Goal: Communication & Community: Participate in discussion

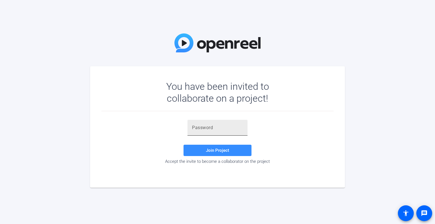
click at [220, 126] on input "text" at bounding box center [217, 127] width 51 height 7
paste input "coK]pi"
type input "coK]pi"
click at [219, 150] on span "Join Project" at bounding box center [217, 150] width 23 height 5
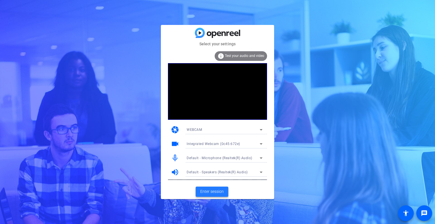
click at [220, 192] on span "Enter session" at bounding box center [212, 192] width 24 height 6
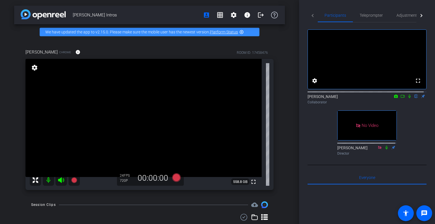
click at [401, 98] on icon at bounding box center [403, 96] width 5 height 4
click at [414, 98] on icon at bounding box center [416, 96] width 5 height 4
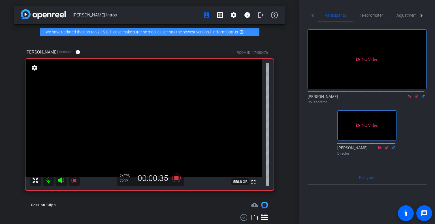
click at [414, 155] on div "No Video [PERSON_NAME] Collaborator No Video [PERSON_NAME] Director" at bounding box center [367, 89] width 119 height 135
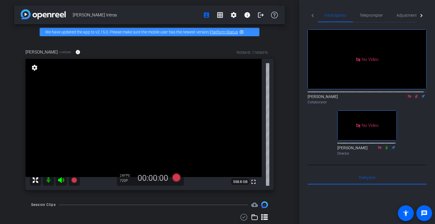
click at [415, 98] on icon at bounding box center [416, 97] width 3 height 4
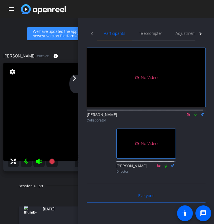
click at [75, 79] on mat-icon "arrow_forward_ios" at bounding box center [74, 78] width 7 height 7
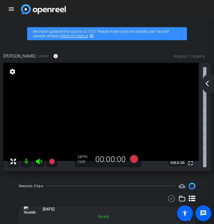
click at [210, 84] on mat-icon "arrow_back_ios_new" at bounding box center [207, 83] width 7 height 7
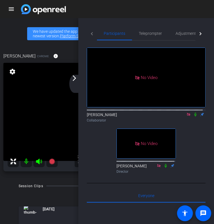
click at [194, 116] on icon at bounding box center [196, 114] width 5 height 4
click at [73, 81] on mat-icon "arrow_forward_ios" at bounding box center [74, 78] width 7 height 7
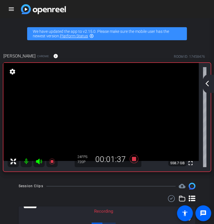
click at [207, 83] on mat-icon "arrow_back_ios_new" at bounding box center [207, 83] width 7 height 7
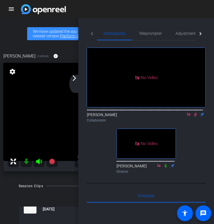
click at [74, 79] on mat-icon "arrow_forward_ios" at bounding box center [74, 78] width 7 height 7
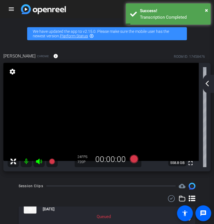
click at [211, 85] on div "arrow_back_ios_new arrow_forward_ios" at bounding box center [209, 84] width 12 height 18
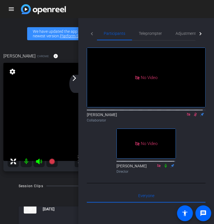
click at [194, 116] on icon at bounding box center [196, 114] width 5 height 4
click at [195, 116] on icon at bounding box center [196, 115] width 2 height 4
click at [75, 79] on mat-icon "arrow_forward_ios" at bounding box center [74, 78] width 7 height 7
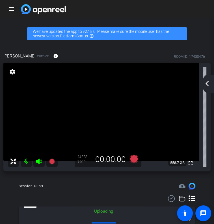
click at [211, 82] on div "arrow_back_ios_new arrow_forward_ios" at bounding box center [209, 84] width 12 height 18
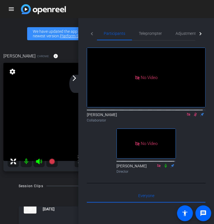
click at [194, 116] on icon at bounding box center [196, 114] width 5 height 4
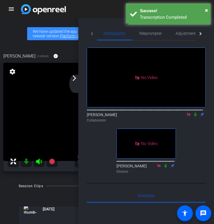
click at [194, 116] on icon at bounding box center [196, 114] width 5 height 4
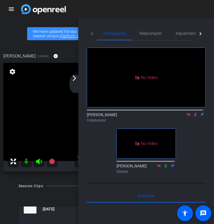
click at [75, 80] on mat-icon "arrow_forward_ios" at bounding box center [74, 78] width 7 height 7
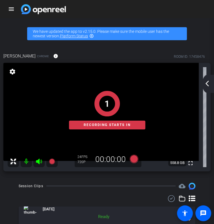
click at [207, 86] on mat-icon "arrow_back_ios_new" at bounding box center [207, 83] width 7 height 7
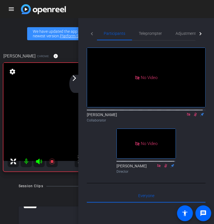
click at [73, 80] on mat-icon "arrow_forward_ios" at bounding box center [74, 78] width 7 height 7
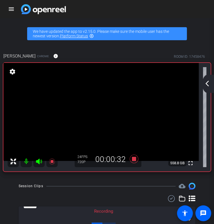
click at [209, 82] on mat-icon "arrow_back_ios_new" at bounding box center [207, 83] width 7 height 7
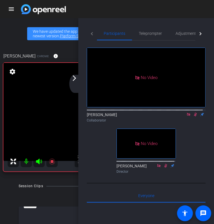
click at [76, 80] on mat-icon "arrow_forward_ios" at bounding box center [74, 78] width 7 height 7
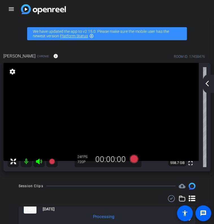
click at [205, 85] on mat-icon "arrow_back_ios_new" at bounding box center [207, 83] width 7 height 7
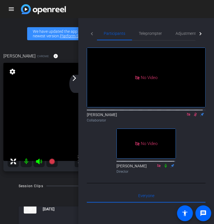
click at [194, 116] on icon at bounding box center [195, 115] width 3 height 4
click at [195, 116] on icon at bounding box center [196, 115] width 2 height 4
click at [76, 78] on mat-icon "arrow_forward_ios" at bounding box center [74, 78] width 7 height 7
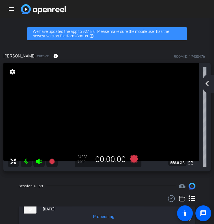
click at [208, 82] on mat-icon "arrow_back_ios_new" at bounding box center [207, 83] width 7 height 7
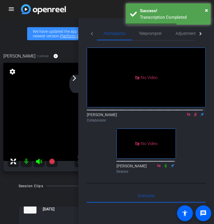
click at [75, 86] on div "arrow_back_ios_new arrow_forward_ios" at bounding box center [75, 84] width 12 height 18
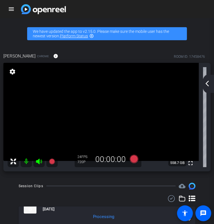
click at [211, 84] on div "arrow_back_ios_new arrow_forward_ios" at bounding box center [209, 84] width 12 height 18
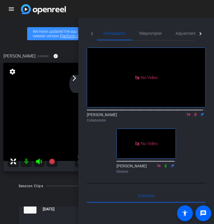
click at [194, 116] on icon at bounding box center [196, 114] width 5 height 4
click at [195, 116] on icon at bounding box center [196, 115] width 2 height 4
click at [76, 81] on mat-icon "arrow_forward_ios" at bounding box center [74, 78] width 7 height 7
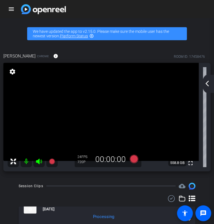
click at [210, 83] on mat-icon "arrow_back_ios_new" at bounding box center [207, 83] width 7 height 7
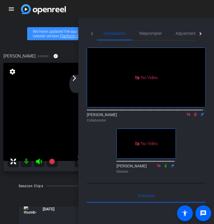
click at [194, 116] on icon at bounding box center [195, 115] width 3 height 4
click at [194, 116] on icon at bounding box center [196, 114] width 5 height 4
click at [75, 81] on mat-icon "arrow_forward_ios" at bounding box center [74, 78] width 7 height 7
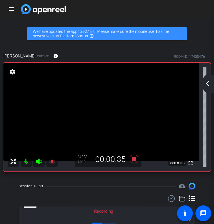
click at [209, 79] on div "arrow_back_ios_new arrow_forward_ios" at bounding box center [209, 84] width 12 height 18
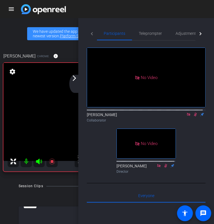
click at [194, 116] on icon at bounding box center [196, 114] width 5 height 4
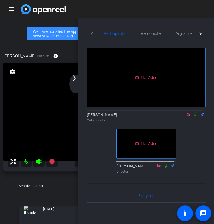
click at [194, 116] on icon at bounding box center [196, 114] width 5 height 4
click at [77, 81] on mat-icon "arrow_forward_ios" at bounding box center [74, 78] width 7 height 7
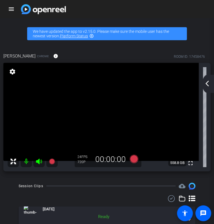
click at [207, 83] on mat-icon "arrow_back_ios_new" at bounding box center [207, 83] width 7 height 7
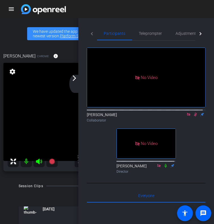
click at [194, 116] on icon at bounding box center [196, 114] width 5 height 4
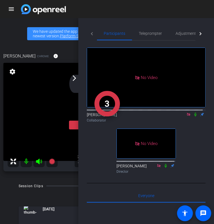
click at [195, 116] on icon at bounding box center [196, 115] width 2 height 4
click at [73, 80] on mat-icon "arrow_forward_ios" at bounding box center [74, 78] width 7 height 7
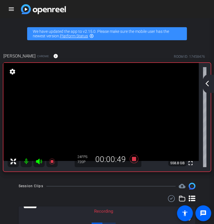
click at [209, 83] on mat-icon "arrow_back_ios_new" at bounding box center [207, 83] width 7 height 7
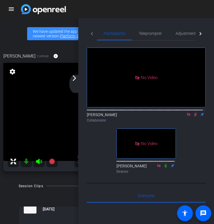
click at [75, 81] on mat-icon "arrow_forward_ios" at bounding box center [74, 78] width 7 height 7
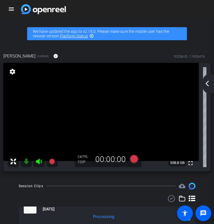
click at [211, 84] on mat-icon "arrow_back_ios_new" at bounding box center [207, 83] width 7 height 7
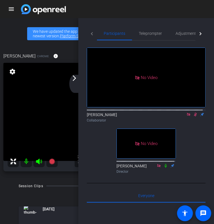
click at [194, 116] on icon at bounding box center [196, 114] width 5 height 4
click at [195, 116] on icon at bounding box center [196, 115] width 2 height 4
click at [76, 80] on mat-icon "arrow_forward_ios" at bounding box center [74, 78] width 7 height 7
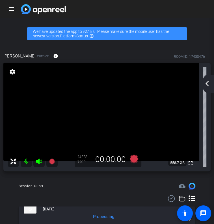
drag, startPoint x: 209, startPoint y: 80, endPoint x: 198, endPoint y: 92, distance: 16.1
click at [209, 80] on div "arrow_back_ios_new arrow_forward_ios" at bounding box center [209, 84] width 12 height 18
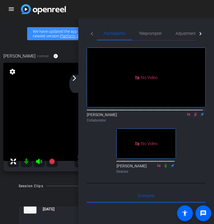
click at [194, 116] on icon at bounding box center [196, 114] width 5 height 4
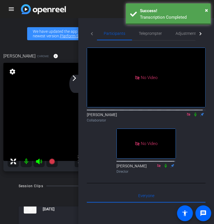
click at [194, 116] on icon at bounding box center [196, 114] width 5 height 4
click at [76, 80] on mat-icon "arrow_forward_ios" at bounding box center [74, 78] width 7 height 7
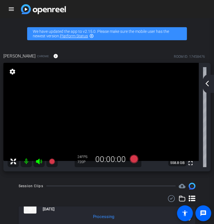
click at [212, 84] on div "arrow_back_ios_new arrow_forward_ios" at bounding box center [209, 84] width 12 height 18
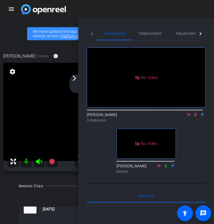
click at [194, 116] on icon at bounding box center [195, 115] width 3 height 4
click at [195, 116] on icon at bounding box center [196, 115] width 2 height 4
click at [76, 80] on mat-icon "arrow_forward_ios" at bounding box center [74, 78] width 7 height 7
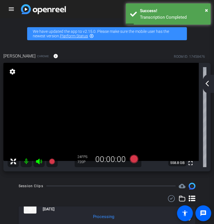
click at [206, 82] on mat-icon "arrow_back_ios_new" at bounding box center [207, 83] width 7 height 7
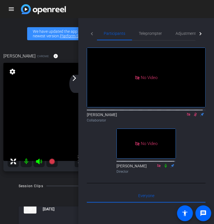
click at [194, 116] on icon at bounding box center [196, 114] width 5 height 4
click at [77, 79] on mat-icon "arrow_forward_ios" at bounding box center [74, 78] width 7 height 7
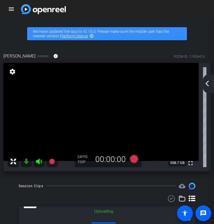
click at [206, 82] on mat-icon "arrow_back_ios_new" at bounding box center [207, 83] width 7 height 7
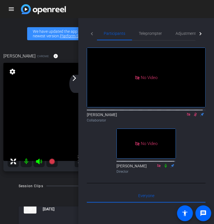
click at [194, 116] on icon at bounding box center [195, 115] width 3 height 4
click at [195, 116] on icon at bounding box center [196, 115] width 2 height 4
click at [78, 81] on mat-icon "arrow_forward_ios" at bounding box center [74, 78] width 7 height 7
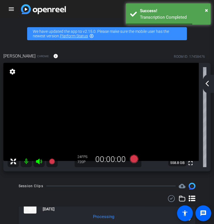
drag, startPoint x: 211, startPoint y: 82, endPoint x: 203, endPoint y: 86, distance: 8.7
click at [211, 82] on div "arrow_back_ios_new arrow_forward_ios" at bounding box center [209, 84] width 12 height 18
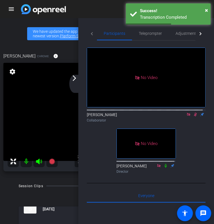
click at [194, 116] on icon at bounding box center [195, 115] width 3 height 4
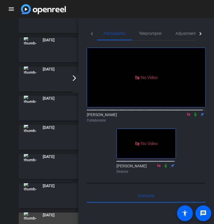
scroll to position [227, 0]
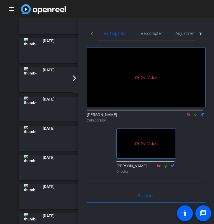
click at [12, 188] on div "Session Clips cloud_upload [DATE] Ready 1 [DATE] Ready 1 [DATE] Ready 1 [DATE] …" at bounding box center [107, 121] width 211 height 331
click at [75, 78] on mat-icon "arrow_forward_ios" at bounding box center [74, 78] width 7 height 7
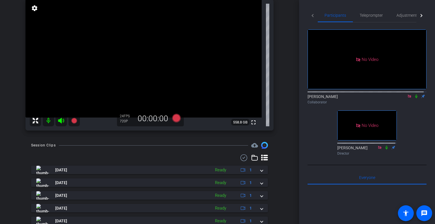
scroll to position [144, 0]
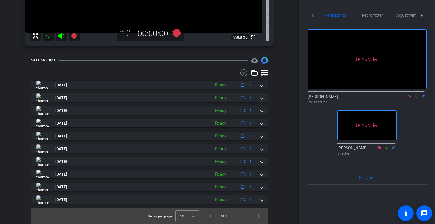
drag, startPoint x: 279, startPoint y: 148, endPoint x: 279, endPoint y: 158, distance: 10.2
click at [279, 148] on div "Session Clips cloud_upload [DATE] Ready 1 [DATE] Ready 1 [DATE] Ready 1 [DATE] …" at bounding box center [149, 140] width 271 height 167
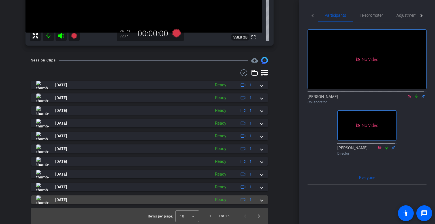
click at [261, 201] on span at bounding box center [262, 200] width 2 height 6
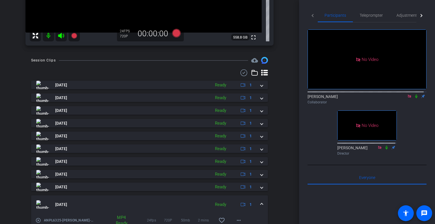
scroll to position [174, 0]
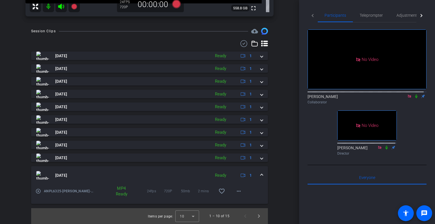
click at [261, 177] on mat-expansion-panel-header "[DATE] Ready 1" at bounding box center [149, 175] width 237 height 18
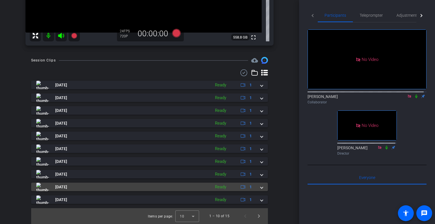
scroll to position [144, 0]
click at [261, 188] on span at bounding box center [262, 187] width 2 height 6
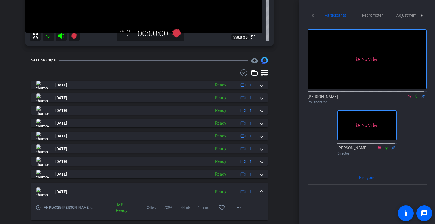
click at [261, 192] on span at bounding box center [262, 192] width 2 height 6
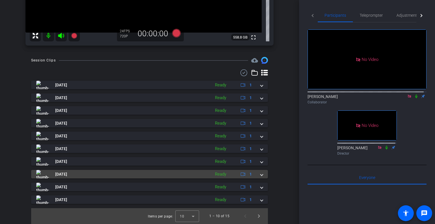
click at [261, 175] on span at bounding box center [262, 174] width 2 height 6
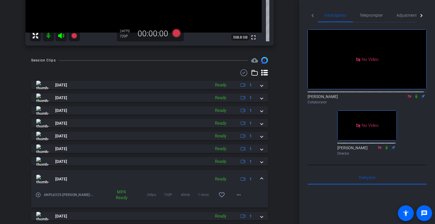
click at [262, 177] on mat-expansion-panel-header "[DATE] Ready 1" at bounding box center [149, 179] width 237 height 18
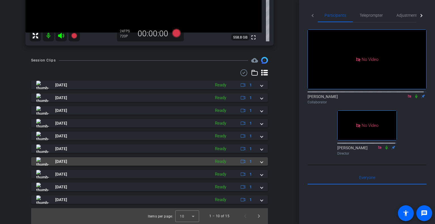
click at [261, 162] on span at bounding box center [262, 162] width 2 height 6
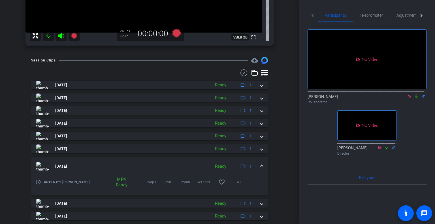
click at [260, 162] on mat-expansion-panel-header "[DATE] Ready 1" at bounding box center [149, 166] width 237 height 18
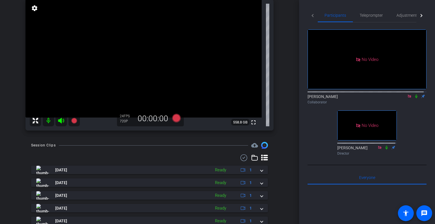
scroll to position [3, 0]
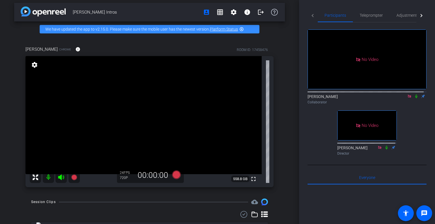
click at [414, 98] on icon at bounding box center [416, 96] width 5 height 4
click at [415, 98] on icon at bounding box center [416, 97] width 3 height 4
click at [415, 98] on icon at bounding box center [416, 97] width 2 height 4
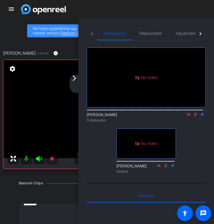
click at [77, 80] on mat-icon "arrow_forward_ios" at bounding box center [74, 78] width 7 height 7
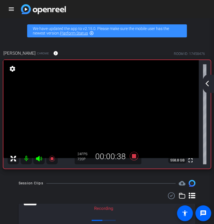
click at [209, 81] on mat-icon "arrow_back_ios_new" at bounding box center [207, 83] width 7 height 7
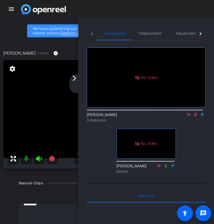
click at [194, 116] on icon at bounding box center [195, 115] width 3 height 4
click at [194, 116] on icon at bounding box center [196, 114] width 5 height 4
click at [78, 81] on div "arrow_back_ios_new arrow_forward_ios" at bounding box center [75, 84] width 12 height 18
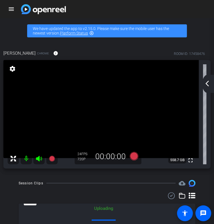
drag, startPoint x: 207, startPoint y: 80, endPoint x: 206, endPoint y: 83, distance: 3.3
click at [207, 80] on mat-icon "arrow_back_ios_new" at bounding box center [207, 83] width 7 height 7
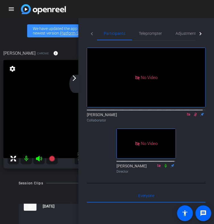
click at [194, 116] on icon at bounding box center [196, 114] width 5 height 4
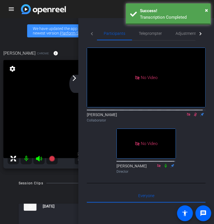
click at [76, 79] on mat-icon "arrow_forward_ios" at bounding box center [74, 78] width 7 height 7
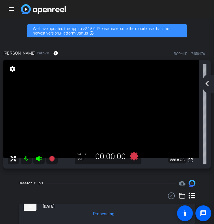
click at [210, 80] on div "arrow_back_ios_new arrow_forward_ios" at bounding box center [209, 84] width 12 height 18
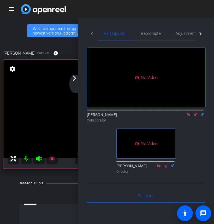
click at [75, 79] on mat-icon "arrow_forward_ios" at bounding box center [74, 78] width 7 height 7
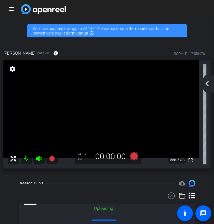
click at [205, 84] on mat-icon "arrow_back_ios_new" at bounding box center [207, 83] width 7 height 7
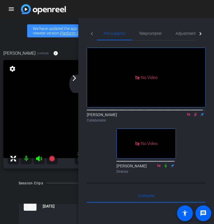
click at [194, 116] on icon at bounding box center [195, 115] width 3 height 4
click at [195, 116] on icon at bounding box center [196, 115] width 2 height 4
click at [73, 78] on mat-icon "arrow_forward_ios" at bounding box center [74, 78] width 7 height 7
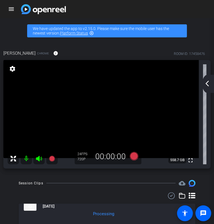
click at [212, 85] on div "arrow_back_ios_new arrow_forward_ios" at bounding box center [209, 84] width 12 height 18
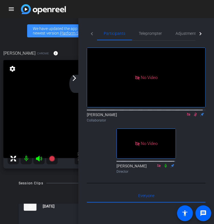
click at [194, 116] on icon at bounding box center [195, 115] width 3 height 4
click at [195, 116] on icon at bounding box center [196, 115] width 2 height 4
click at [77, 82] on div "arrow_back_ios_new arrow_forward_ios" at bounding box center [75, 84] width 12 height 18
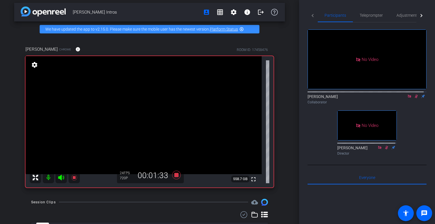
click at [284, 141] on div "[PERSON_NAME] Intros account_box grid_on settings info logout We have updated t…" at bounding box center [149, 109] width 299 height 224
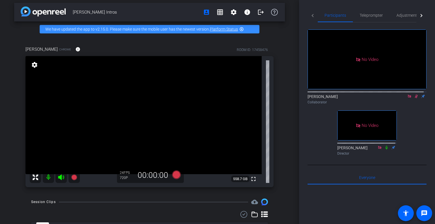
click at [414, 98] on icon at bounding box center [416, 96] width 5 height 4
click at [415, 98] on icon at bounding box center [416, 97] width 2 height 4
click at [414, 98] on icon at bounding box center [416, 96] width 5 height 4
click at [415, 98] on icon at bounding box center [416, 97] width 2 height 4
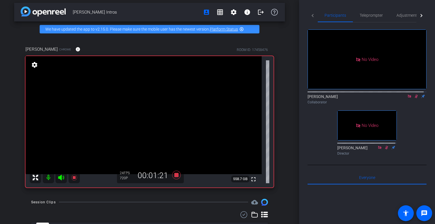
click at [313, 137] on div "No Video [PERSON_NAME] Collaborator No Video [PERSON_NAME] Director" at bounding box center [367, 89] width 119 height 135
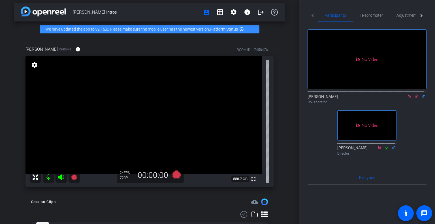
drag, startPoint x: 414, startPoint y: 110, endPoint x: 414, endPoint y: 106, distance: 3.4
click at [414, 105] on div "Collaborator" at bounding box center [367, 102] width 119 height 5
click at [414, 98] on icon at bounding box center [416, 96] width 5 height 4
click at [407, 98] on icon at bounding box center [409, 96] width 5 height 4
